Goal: Task Accomplishment & Management: Manage account settings

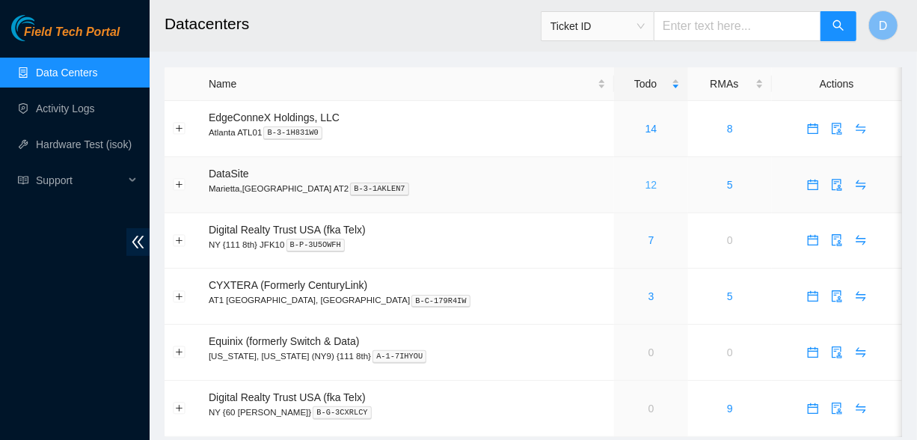
click at [646, 188] on link "12" at bounding box center [652, 185] width 12 height 12
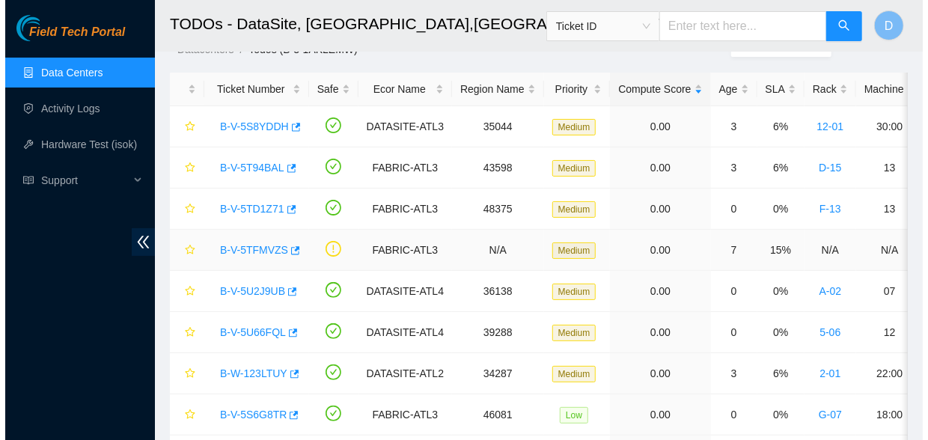
scroll to position [269, 0]
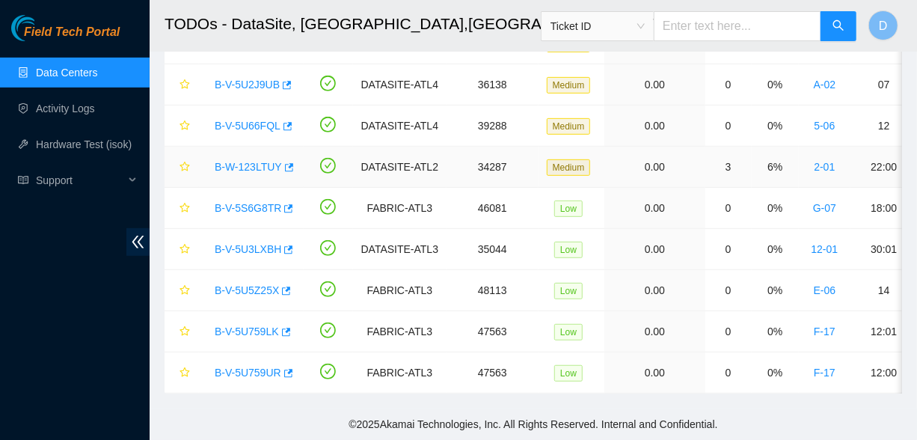
click at [234, 161] on link "B-W-123LTUY" at bounding box center [248, 167] width 67 height 12
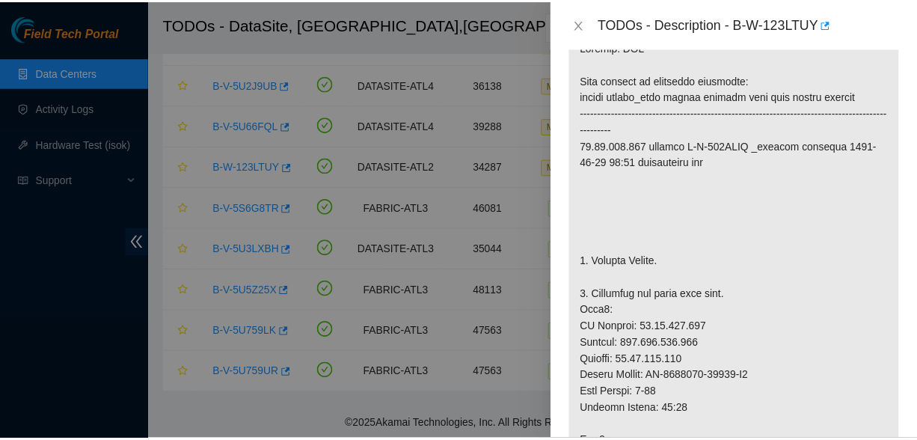
scroll to position [135, 0]
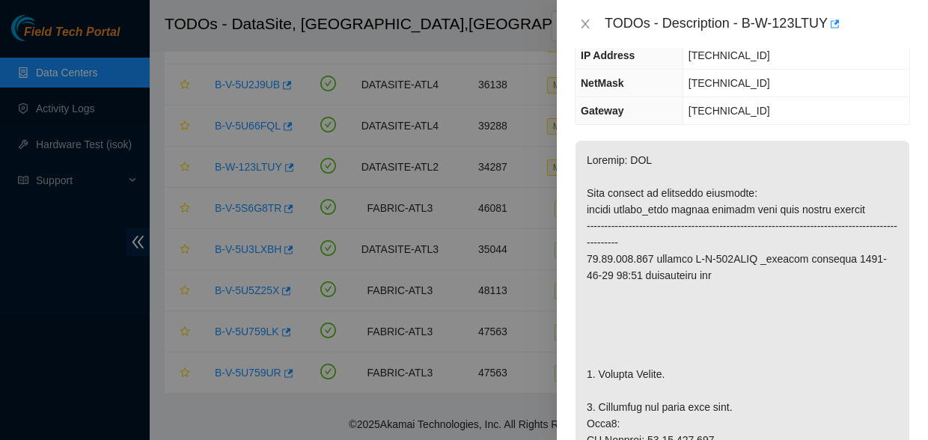
click at [582, 15] on div "TODOs - Description - B-W-123LTUY" at bounding box center [742, 24] width 335 height 24
click at [585, 22] on icon "close" at bounding box center [585, 24] width 12 height 12
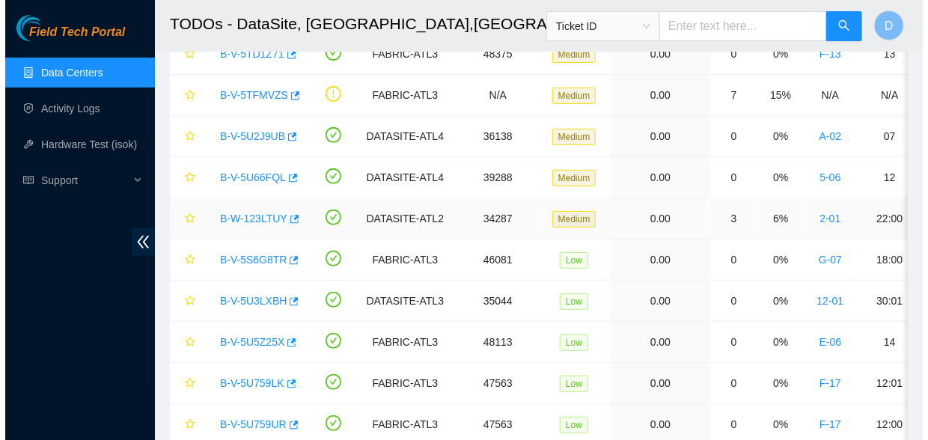
scroll to position [202, 0]
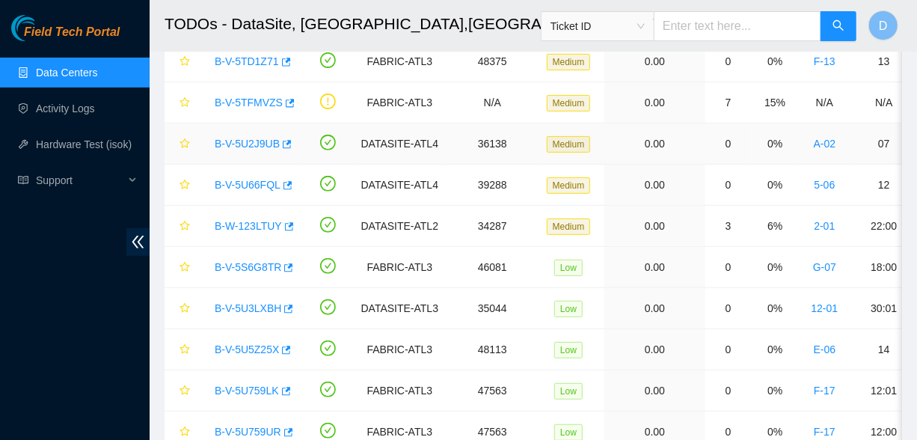
click at [263, 147] on link "B-V-5U2J9UB" at bounding box center [247, 144] width 65 height 12
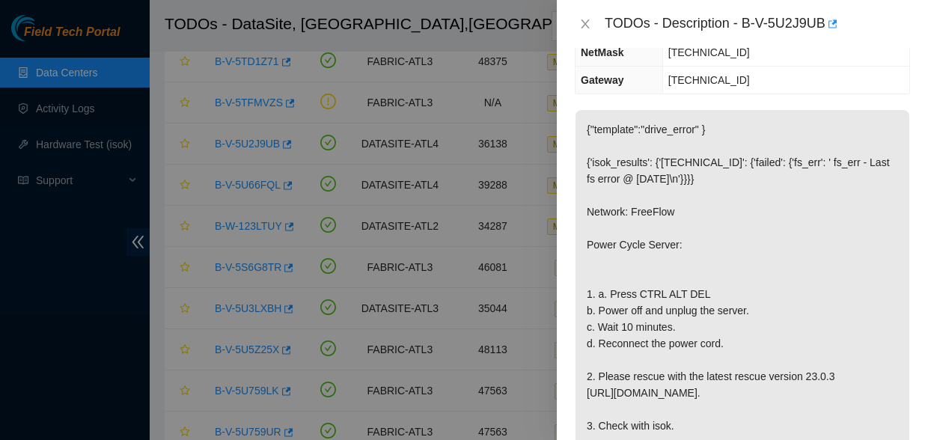
scroll to position [272, 0]
